Goal: Transaction & Acquisition: Subscribe to service/newsletter

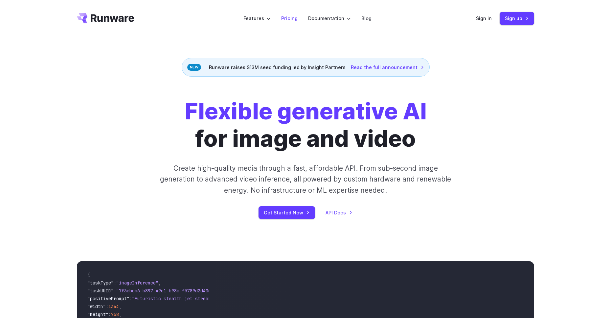
click at [289, 17] on link "Pricing" at bounding box center [289, 18] width 16 height 8
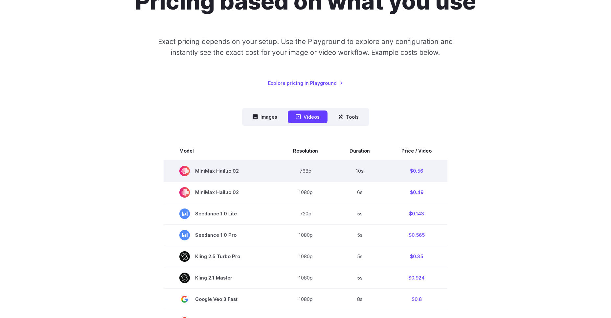
scroll to position [74, 0]
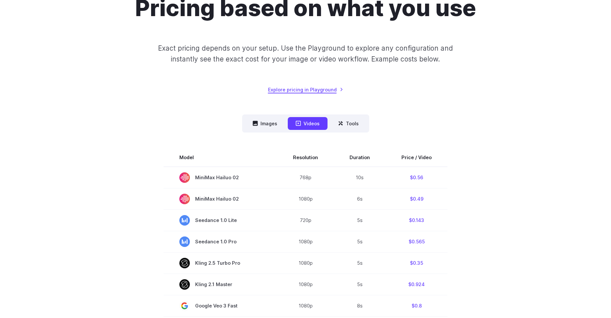
click at [302, 90] on link "Explore pricing in Playground" at bounding box center [305, 90] width 75 height 8
